Goal: Task Accomplishment & Management: Use online tool/utility

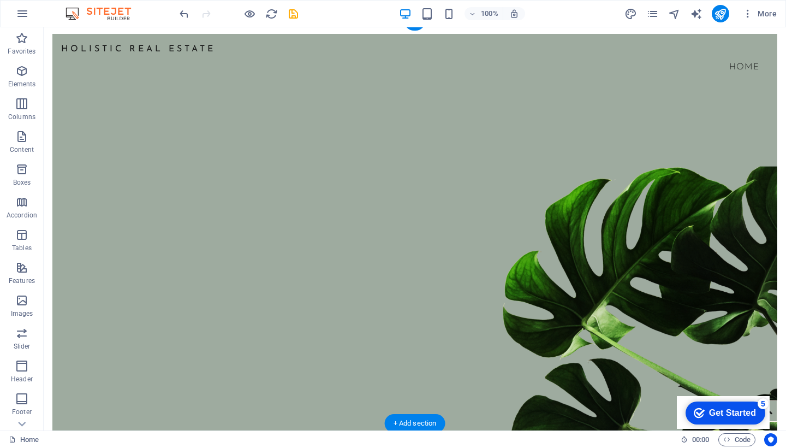
scroll to position [8, 0]
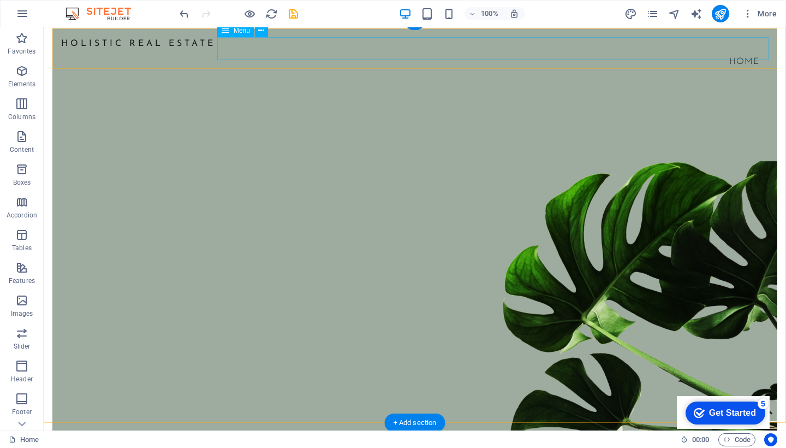
click at [291, 50] on nav "Home" at bounding box center [414, 61] width 707 height 23
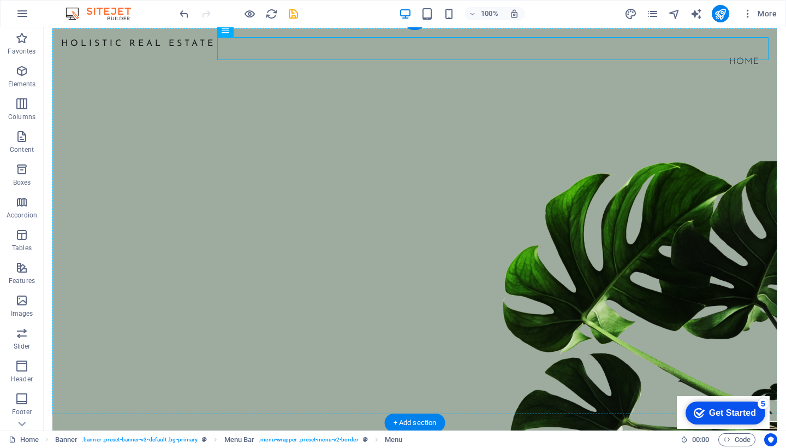
drag, startPoint x: 291, startPoint y: 47, endPoint x: 271, endPoint y: 90, distance: 47.9
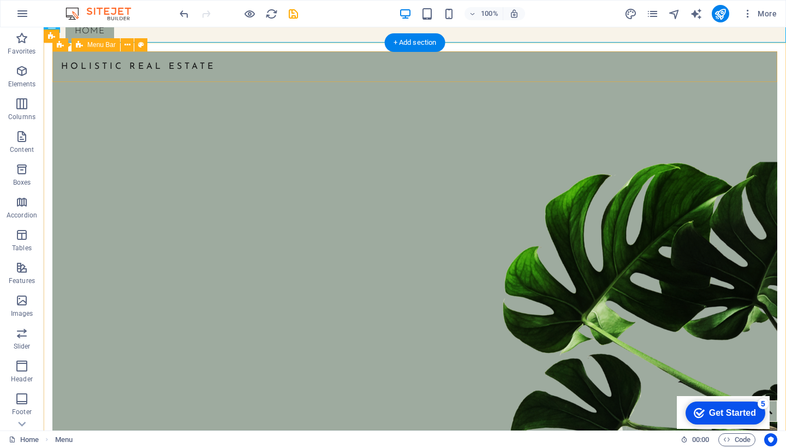
click at [257, 53] on div "Holistic Real Estate" at bounding box center [414, 66] width 725 height 31
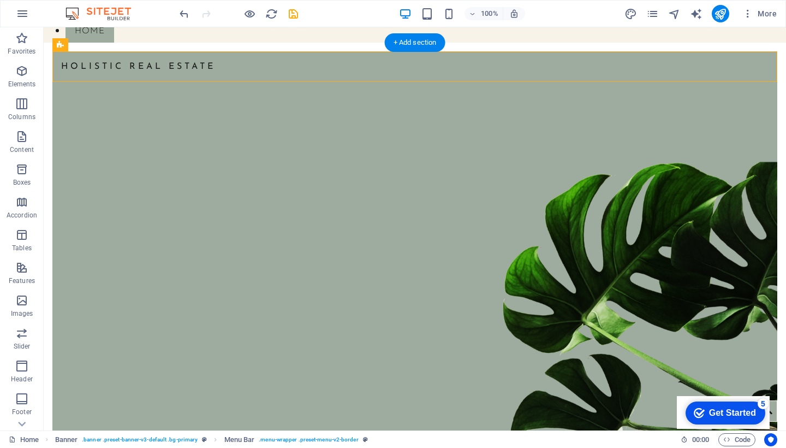
click at [262, 114] on figure at bounding box center [414, 247] width 725 height 374
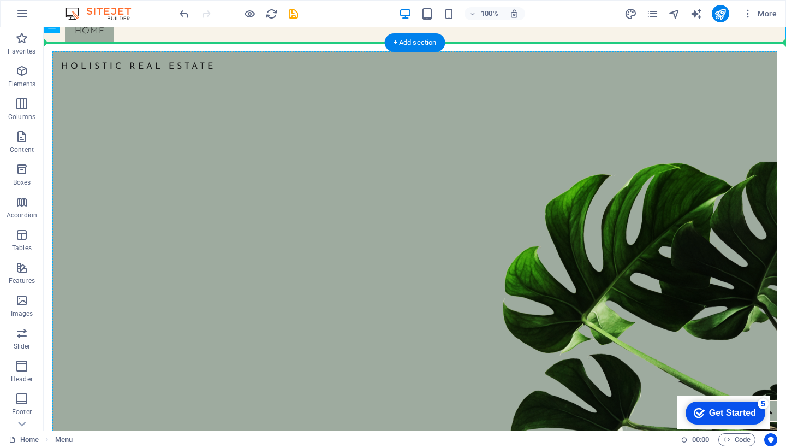
drag, startPoint x: 104, startPoint y: 36, endPoint x: 176, endPoint y: 158, distance: 141.2
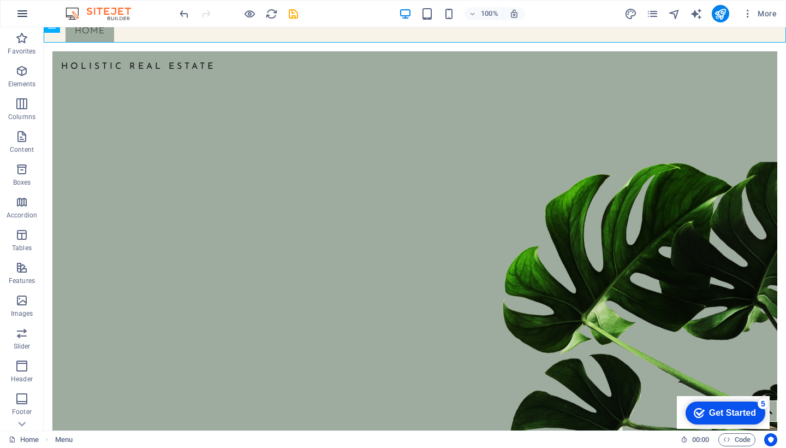
click at [0, 0] on icon "button" at bounding box center [0, 0] width 0 height 0
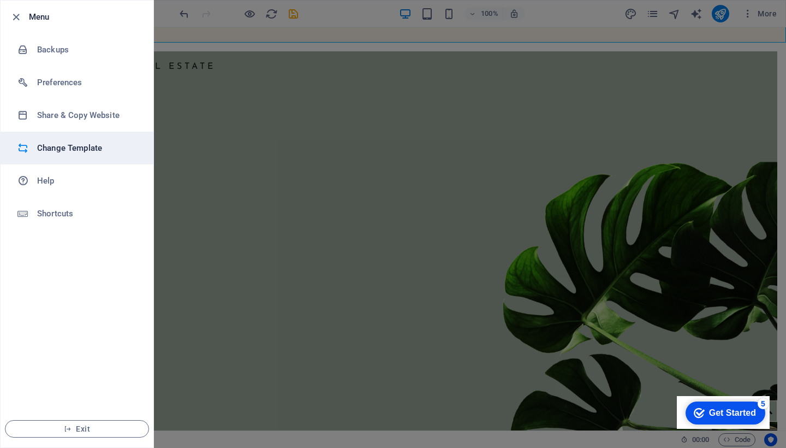
click at [70, 145] on h6 "Change Template" at bounding box center [87, 147] width 101 height 13
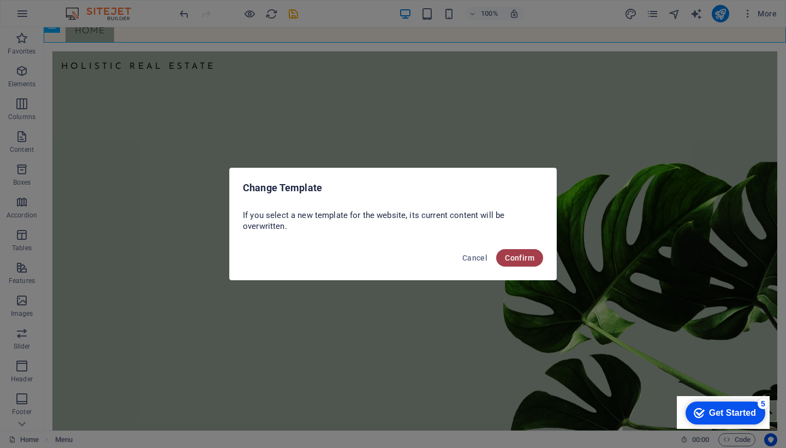
click at [526, 258] on span "Confirm" at bounding box center [519, 257] width 29 height 9
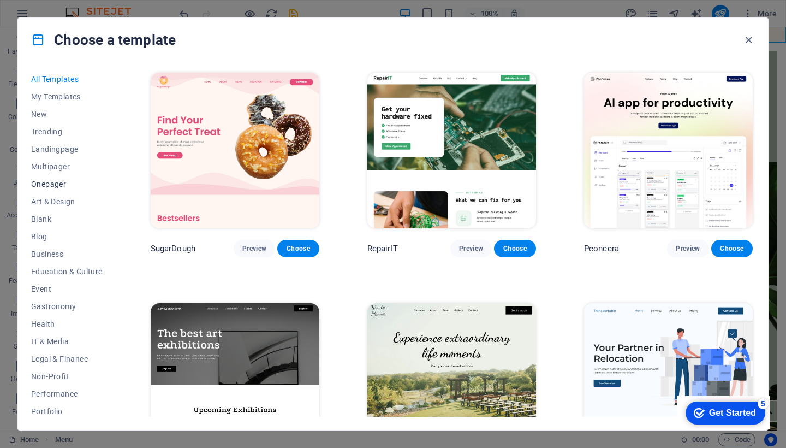
click at [52, 186] on span "Onepager" at bounding box center [67, 184] width 72 height 9
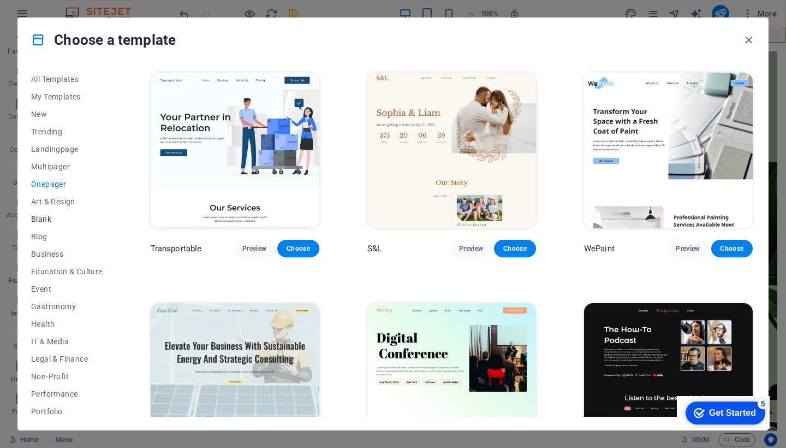
click at [47, 219] on span "Blank" at bounding box center [67, 219] width 72 height 9
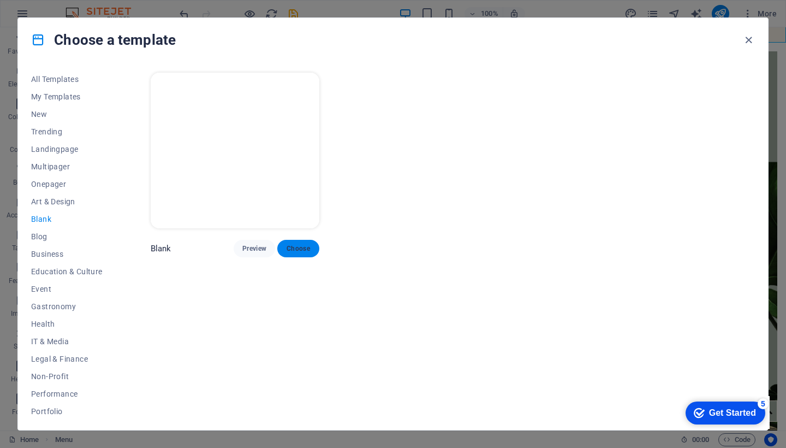
click at [302, 247] on span "Choose" at bounding box center [298, 248] width 24 height 9
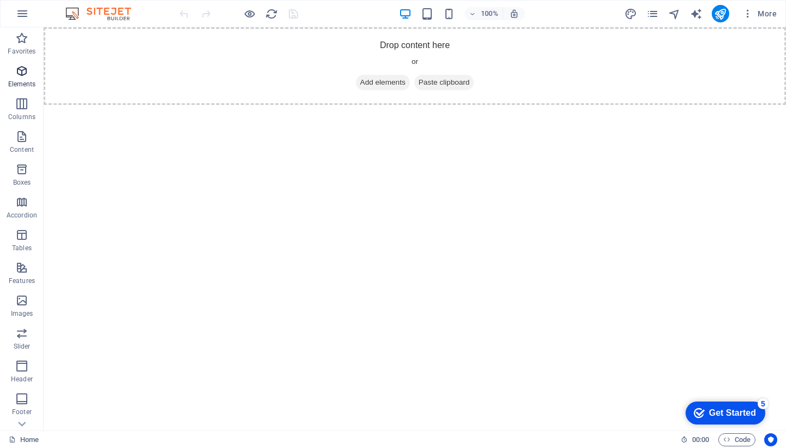
click at [23, 78] on span "Elements" at bounding box center [22, 77] width 44 height 26
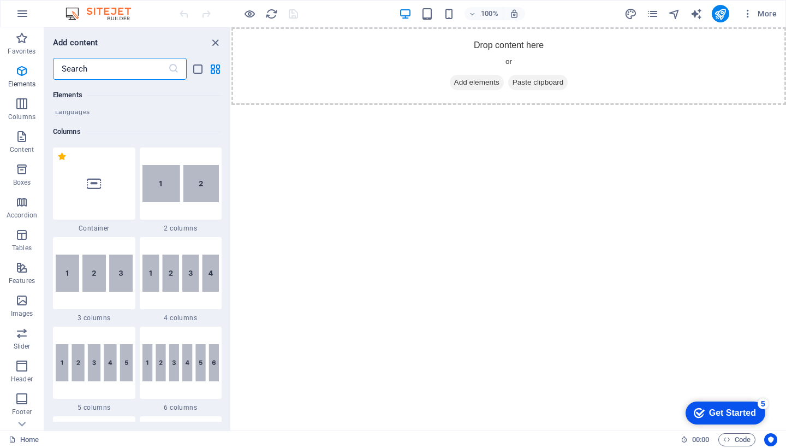
scroll to position [505, 0]
click at [104, 171] on div at bounding box center [94, 182] width 82 height 72
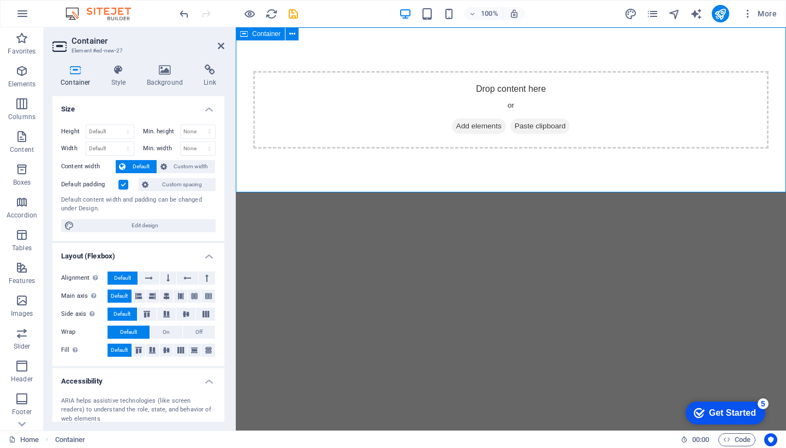
drag, startPoint x: 511, startPoint y: 248, endPoint x: 493, endPoint y: 139, distance: 110.2
click at [493, 139] on html "Skip to main content Drop content here or Add elements Paste clipboard" at bounding box center [511, 109] width 550 height 165
click at [467, 192] on html "Skip to main content Drop content here or Add elements Paste clipboard" at bounding box center [511, 109] width 550 height 165
drag, startPoint x: 408, startPoint y: 301, endPoint x: 392, endPoint y: 51, distance: 250.5
click at [392, 51] on html "Skip to main content Drop content here or Add elements Paste clipboard" at bounding box center [511, 109] width 550 height 165
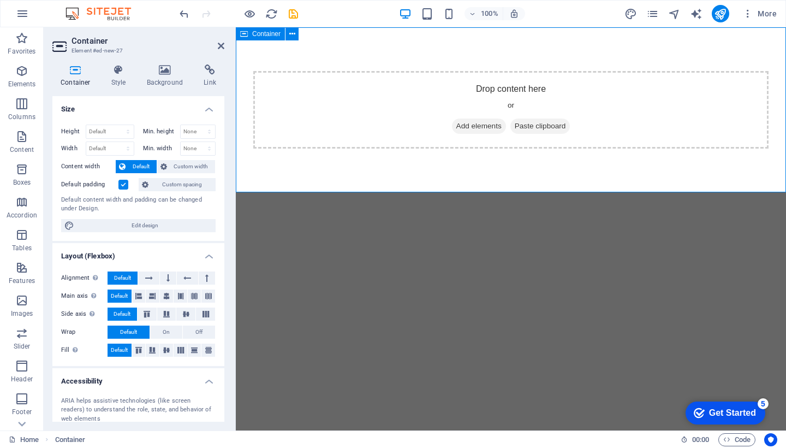
click at [325, 181] on div "Drop content here or Add elements Paste clipboard" at bounding box center [511, 109] width 550 height 165
click at [318, 192] on html "Skip to main content Drop content here or Add elements Paste clipboard" at bounding box center [511, 109] width 550 height 165
click at [322, 173] on div "Drop content here or Add elements Paste clipboard" at bounding box center [511, 109] width 550 height 165
click at [149, 275] on icon at bounding box center [149, 277] width 8 height 13
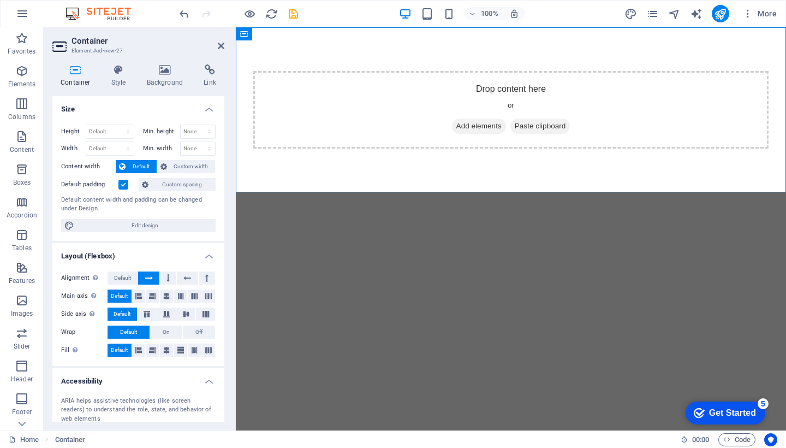
click at [149, 275] on icon at bounding box center [149, 277] width 8 height 13
click at [186, 275] on icon at bounding box center [187, 277] width 8 height 13
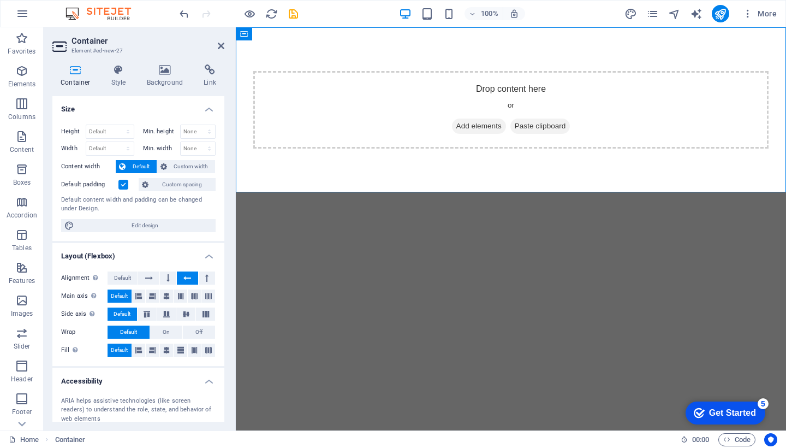
click at [186, 275] on icon at bounding box center [187, 277] width 8 height 13
click at [126, 185] on label at bounding box center [123, 185] width 10 height 10
click at [0, 0] on input "Default padding" at bounding box center [0, 0] width 0 height 0
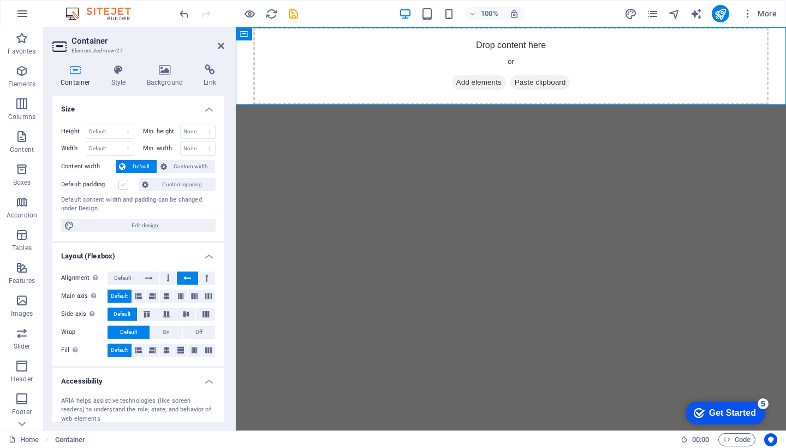
click at [126, 185] on label at bounding box center [123, 185] width 10 height 10
click at [0, 0] on input "Default padding" at bounding box center [0, 0] width 0 height 0
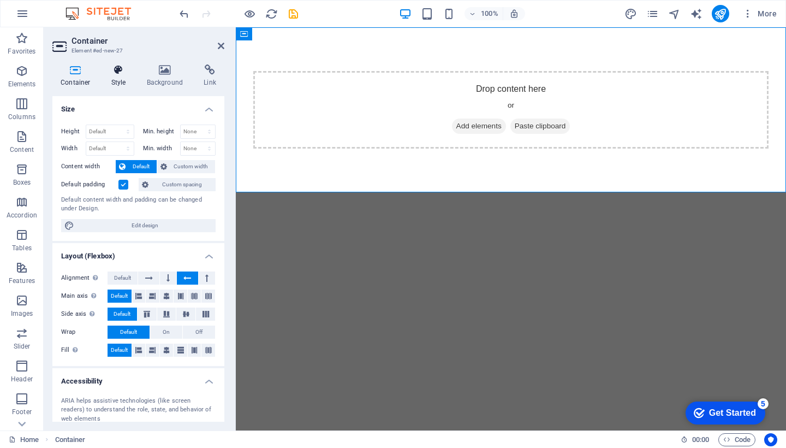
click at [121, 72] on icon at bounding box center [118, 69] width 31 height 11
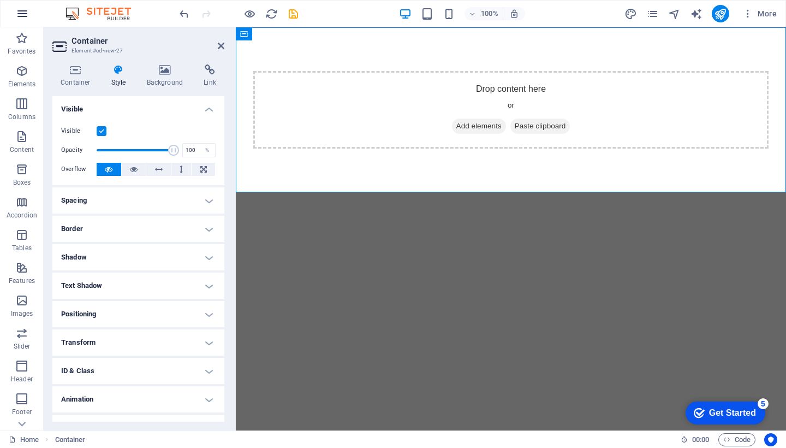
click at [21, 13] on icon "button" at bounding box center [22, 13] width 13 height 13
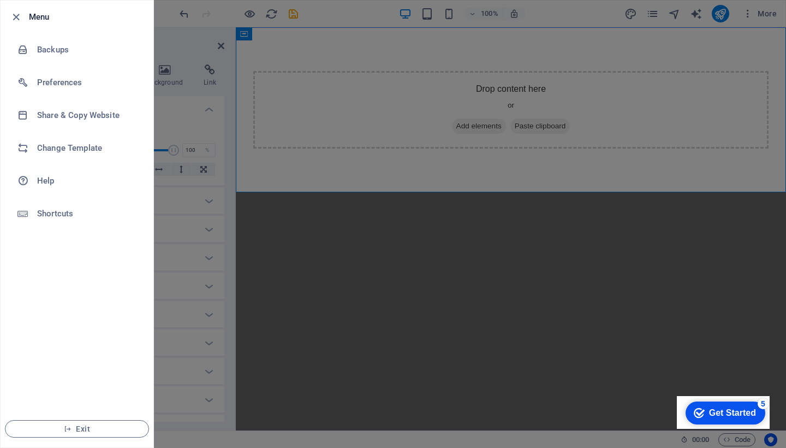
click at [719, 413] on div "Get Started" at bounding box center [732, 413] width 47 height 10
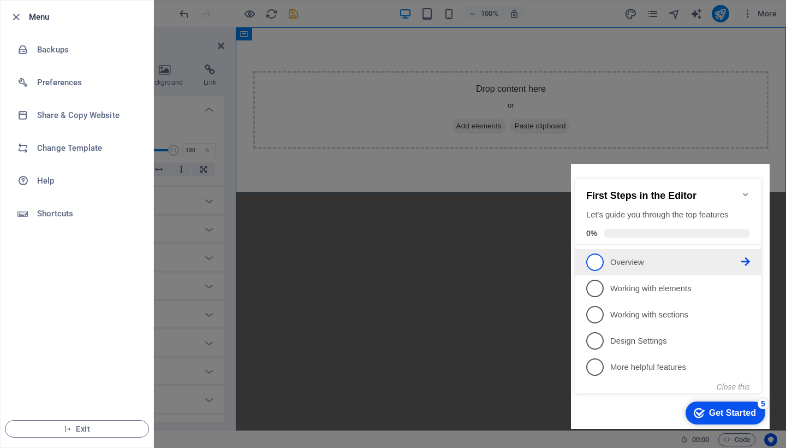
click at [747, 261] on icon at bounding box center [745, 261] width 9 height 9
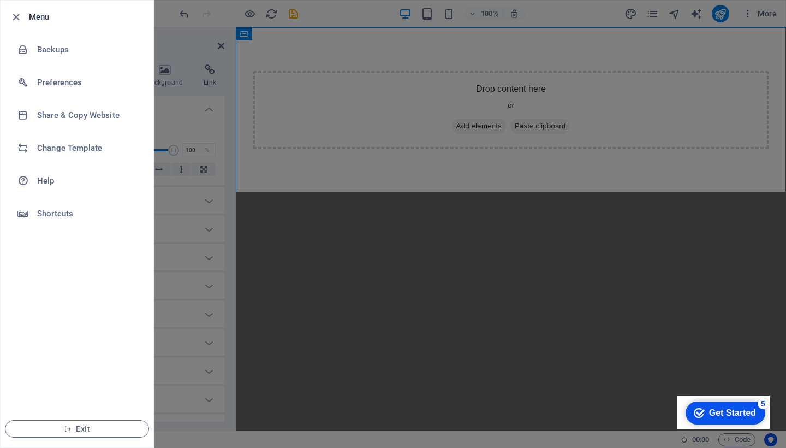
click at [729, 413] on div "Get Started" at bounding box center [732, 413] width 47 height 10
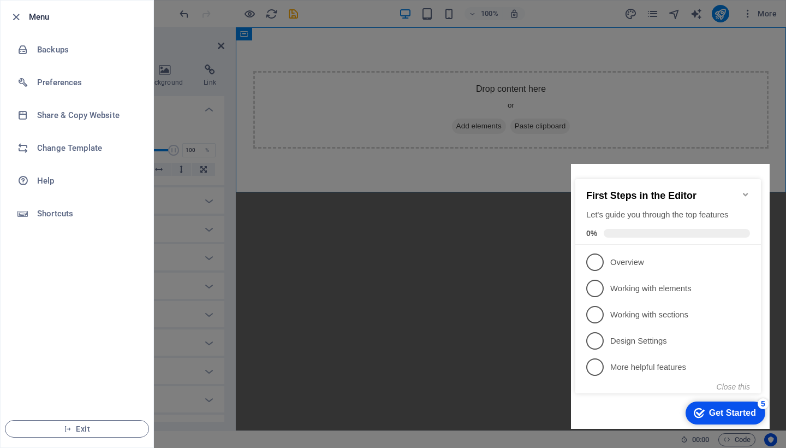
click at [736, 413] on div "Get Started" at bounding box center [732, 413] width 47 height 10
